Goal: Task Accomplishment & Management: Use online tool/utility

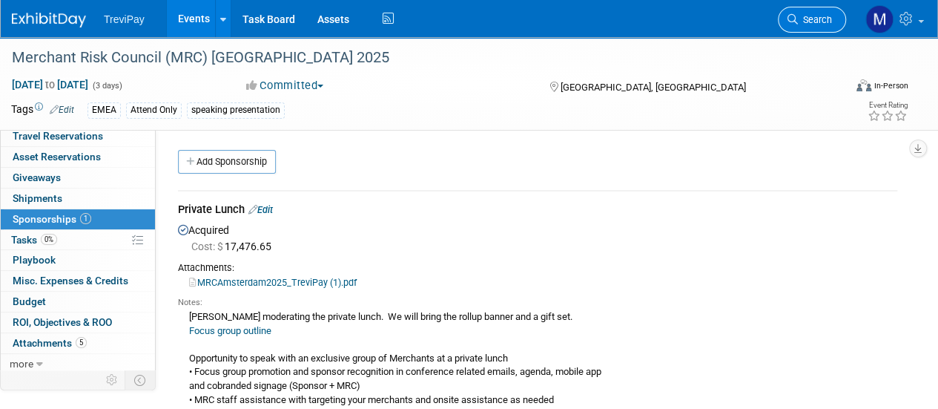
click at [803, 13] on link "Search" at bounding box center [812, 20] width 68 height 26
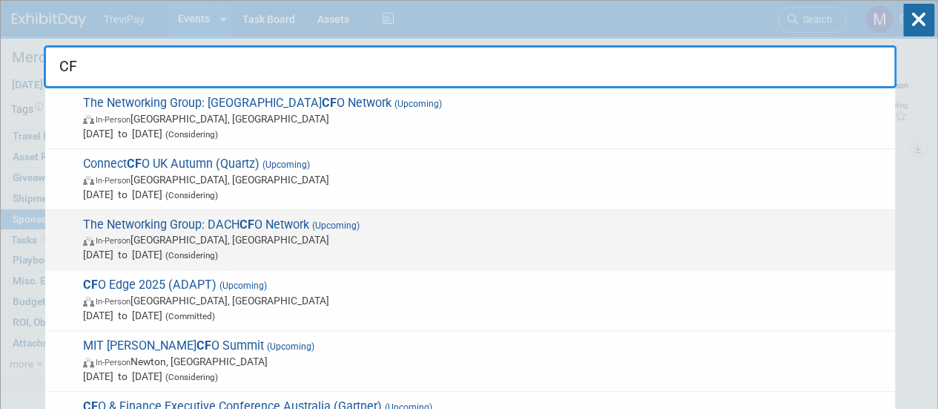
type input "CF"
click at [207, 268] on div "The Networking Group: DACH CF O Network (Upcoming) In-Person Frankfurt, Germany…" at bounding box center [470, 240] width 850 height 61
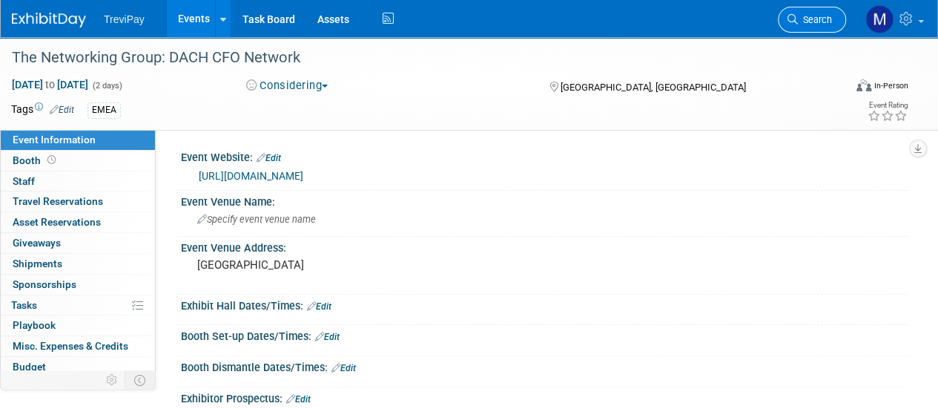
click at [810, 20] on span "Search" at bounding box center [815, 19] width 34 height 11
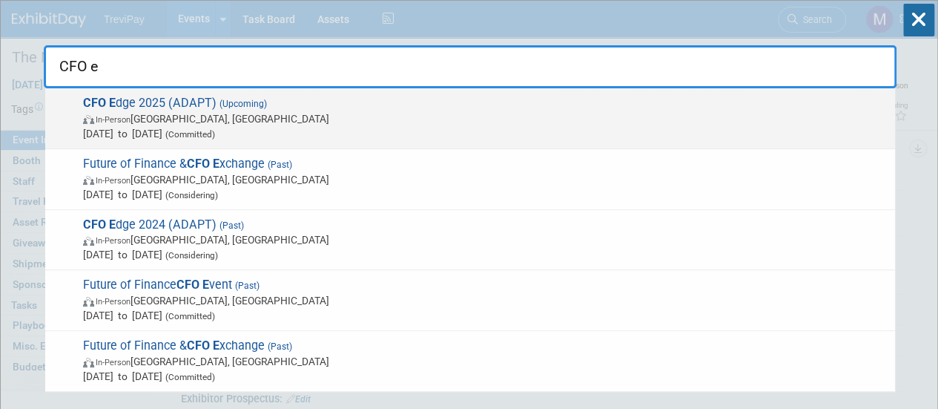
type input "CFO e"
click at [215, 131] on span "(Committed)" at bounding box center [188, 134] width 53 height 10
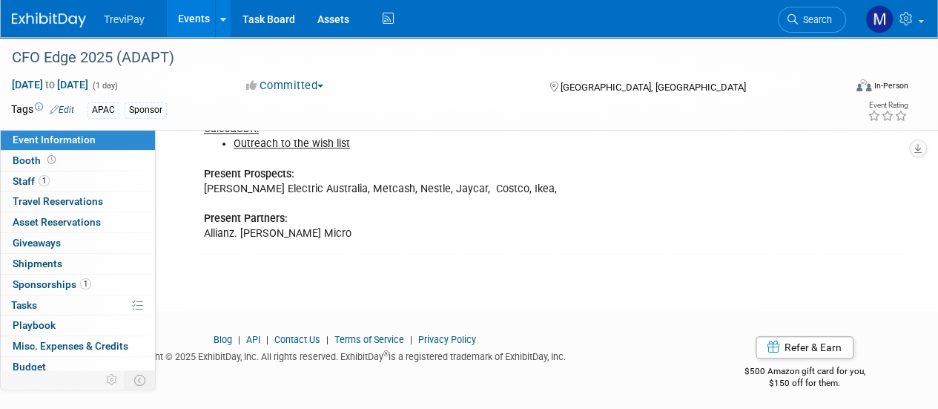
scroll to position [741, 0]
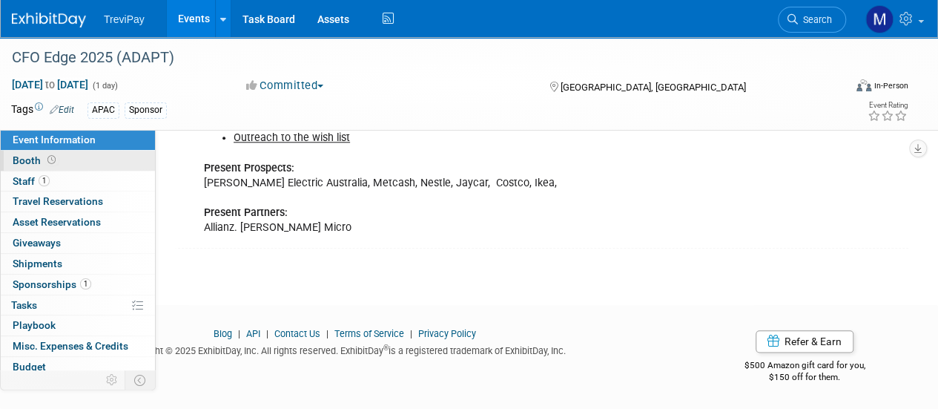
click at [21, 165] on span "Booth" at bounding box center [36, 160] width 46 height 12
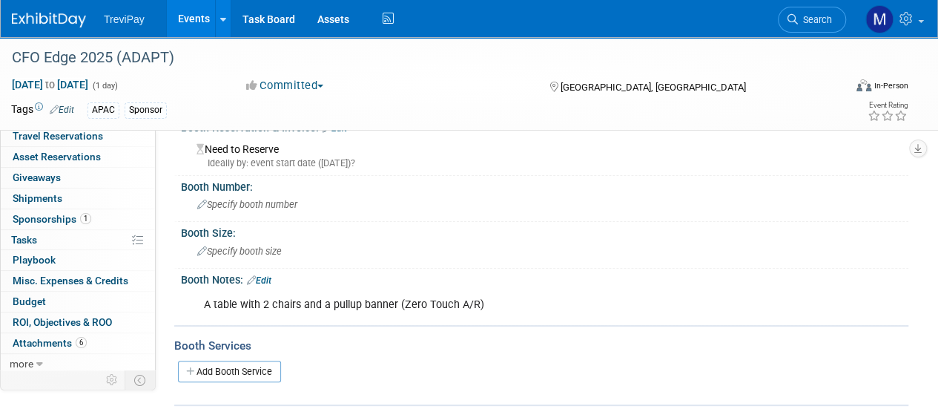
scroll to position [0, 0]
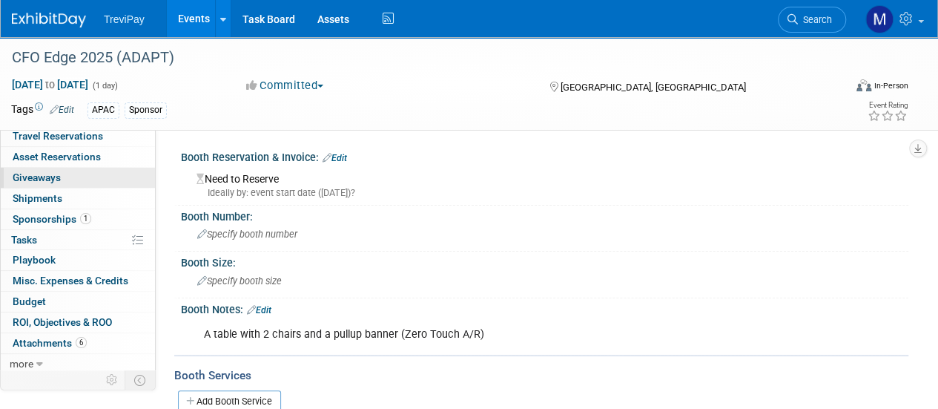
click at [46, 174] on span "Giveaways 0" at bounding box center [37, 177] width 48 height 12
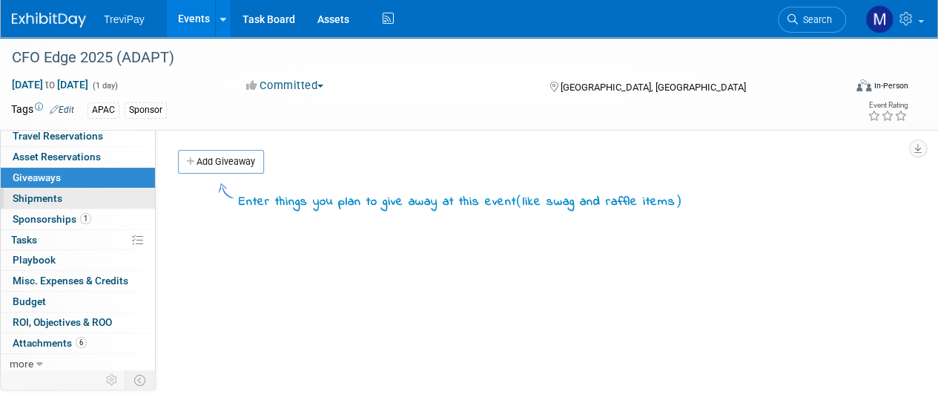
click at [43, 194] on span "Shipments 0" at bounding box center [38, 198] width 50 height 12
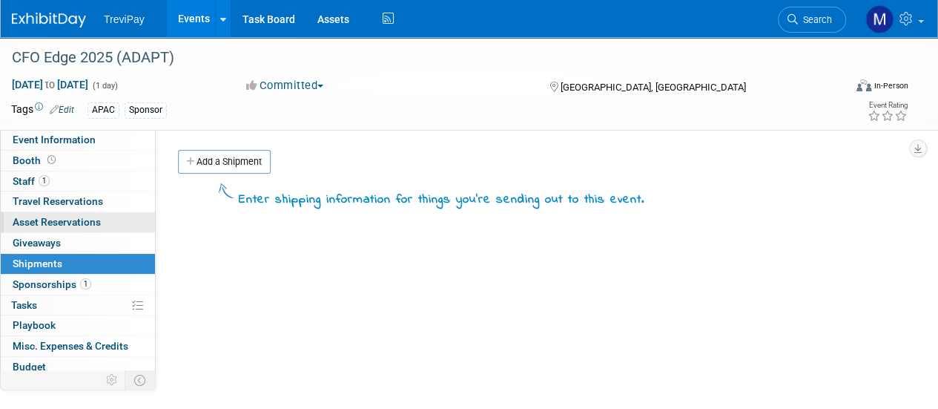
click at [48, 219] on span "Asset Reservations 0" at bounding box center [57, 222] width 88 height 12
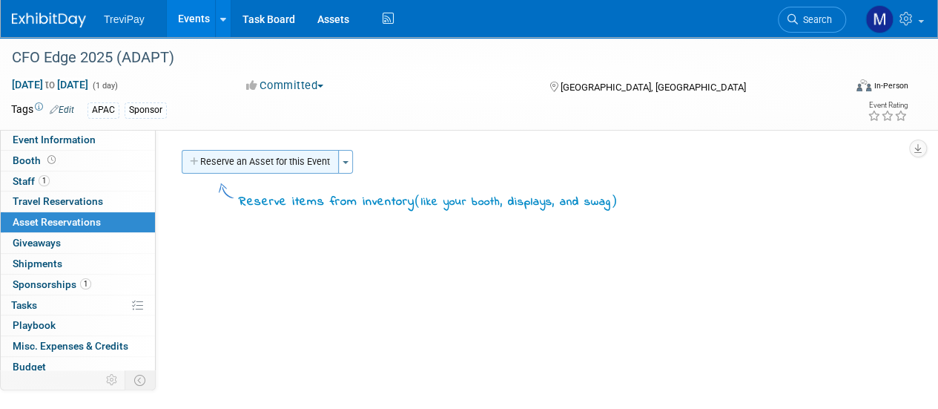
click at [249, 165] on button "Reserve an Asset for this Event" at bounding box center [260, 162] width 157 height 24
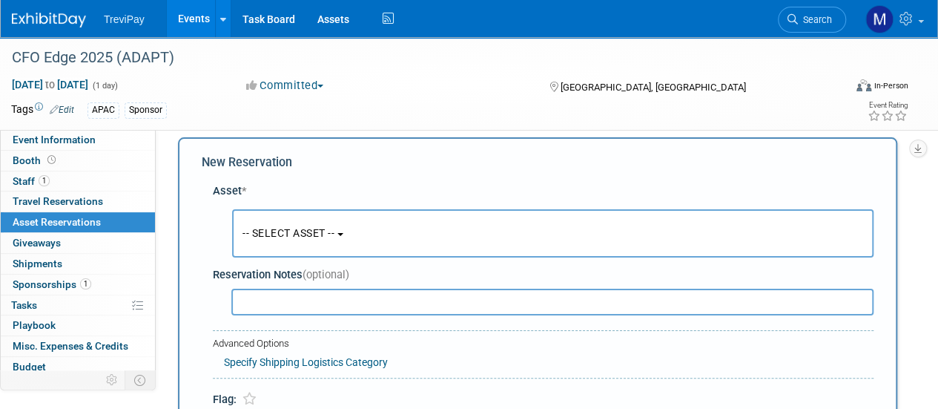
scroll to position [14, 0]
click at [267, 210] on button "-- SELECT ASSET --" at bounding box center [553, 232] width 642 height 48
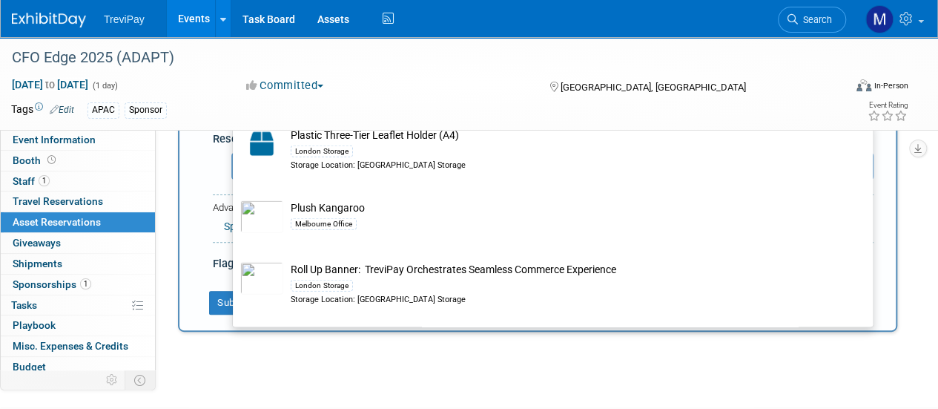
scroll to position [1929, 0]
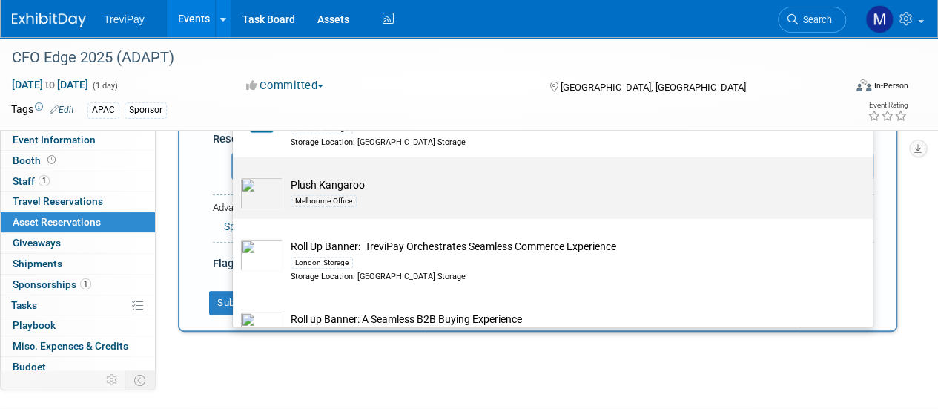
click at [512, 188] on td "Plush Kangaroo Melbourne Office" at bounding box center [563, 193] width 560 height 33
click at [235, 175] on input "Plush Kangaroo Melbourne Office" at bounding box center [230, 170] width 10 height 10
select select "10728217"
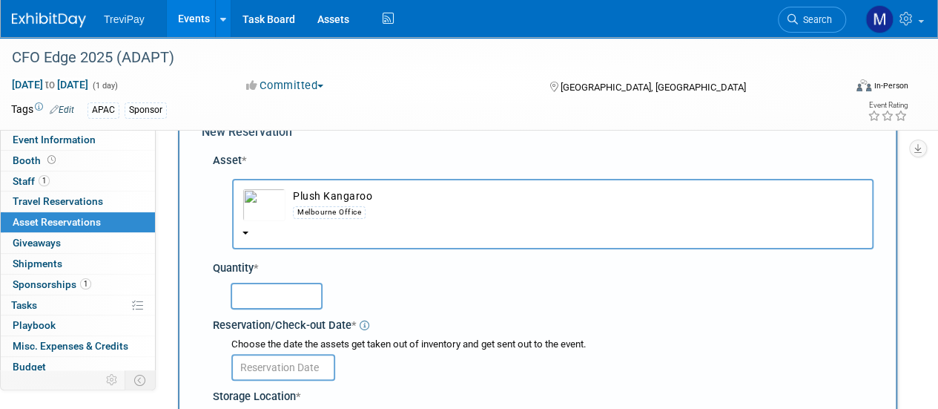
scroll to position [74, 0]
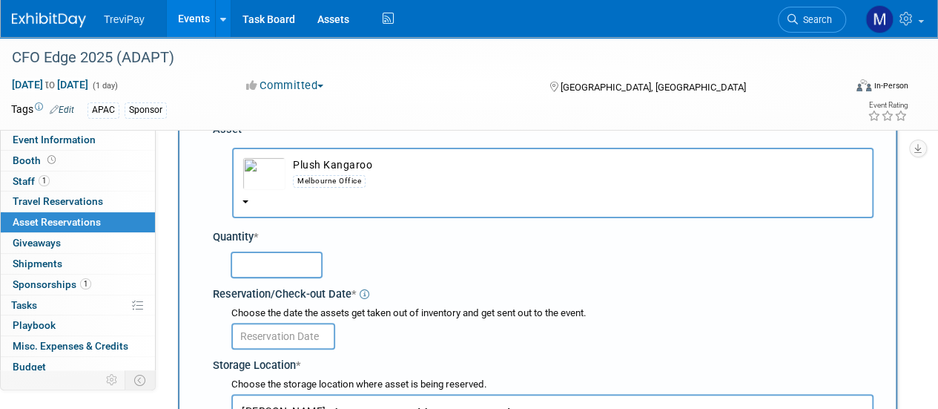
click at [314, 266] on input "text" at bounding box center [277, 264] width 92 height 27
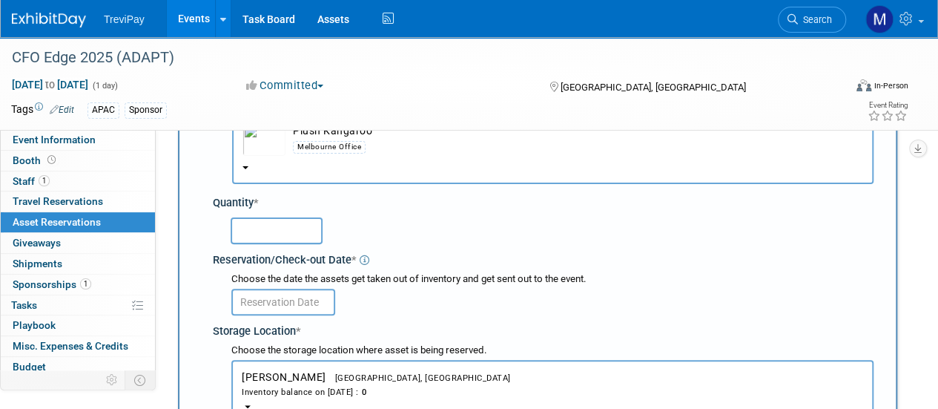
scroll to position [0, 0]
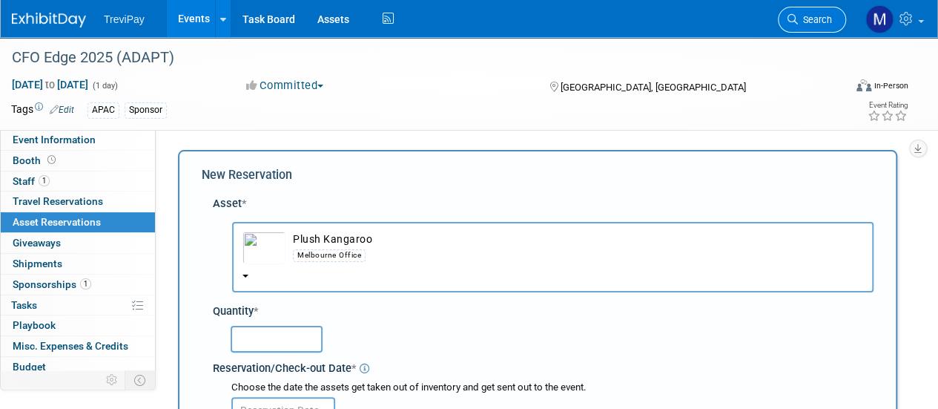
click at [804, 30] on link "Search" at bounding box center [812, 20] width 68 height 26
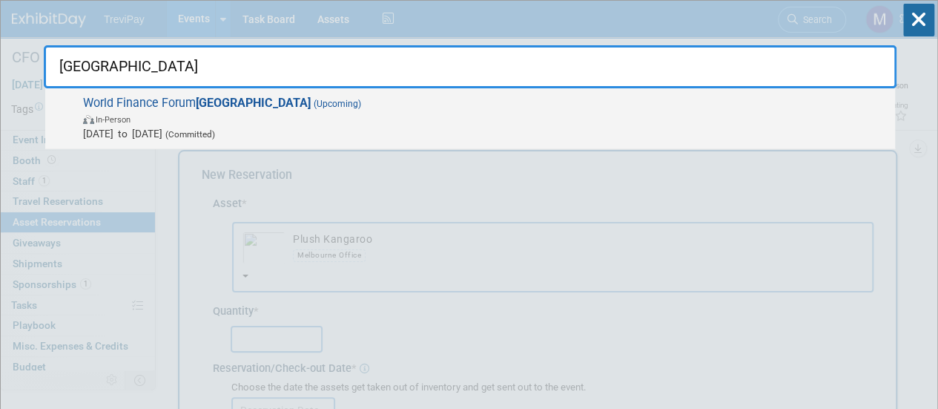
type input "zurich"
click at [263, 115] on span "In-Person" at bounding box center [485, 118] width 805 height 15
